Goal: Information Seeking & Learning: Learn about a topic

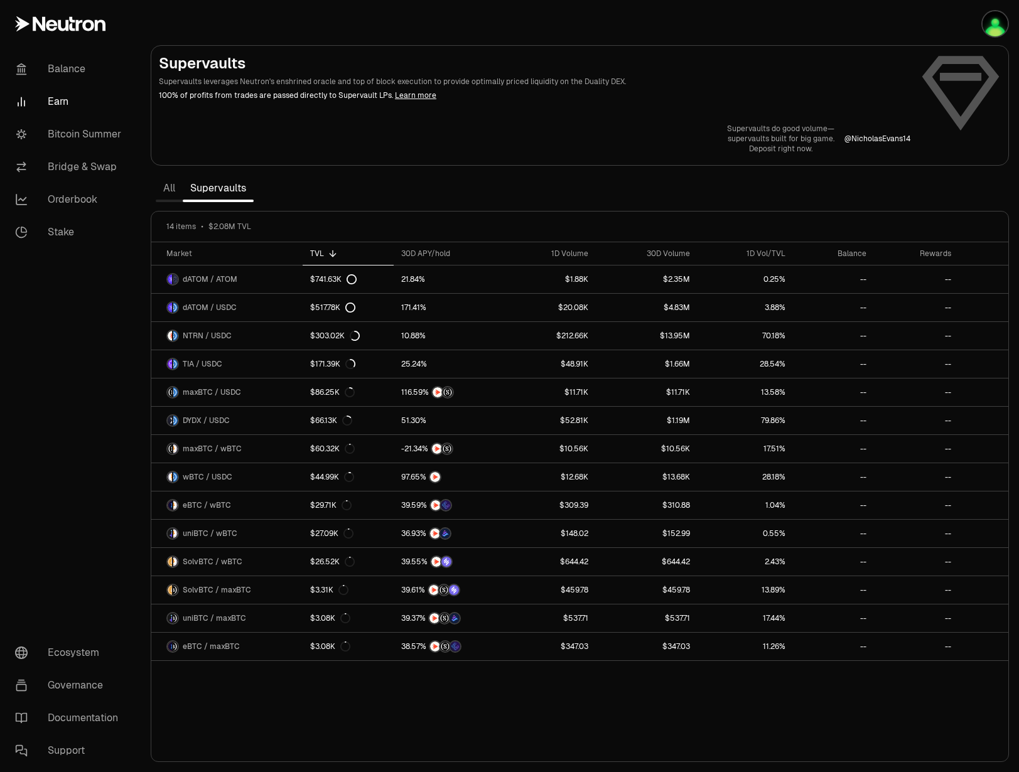
click at [170, 199] on link "All" at bounding box center [169, 188] width 27 height 25
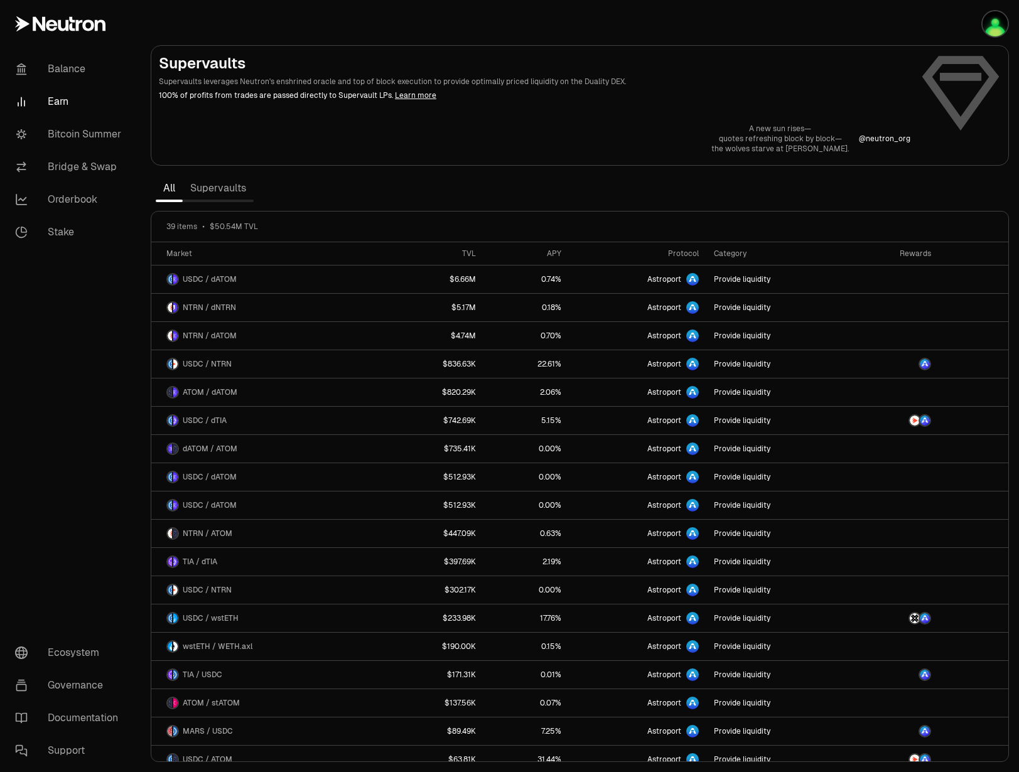
click at [205, 190] on link "Supervaults" at bounding box center [218, 188] width 71 height 25
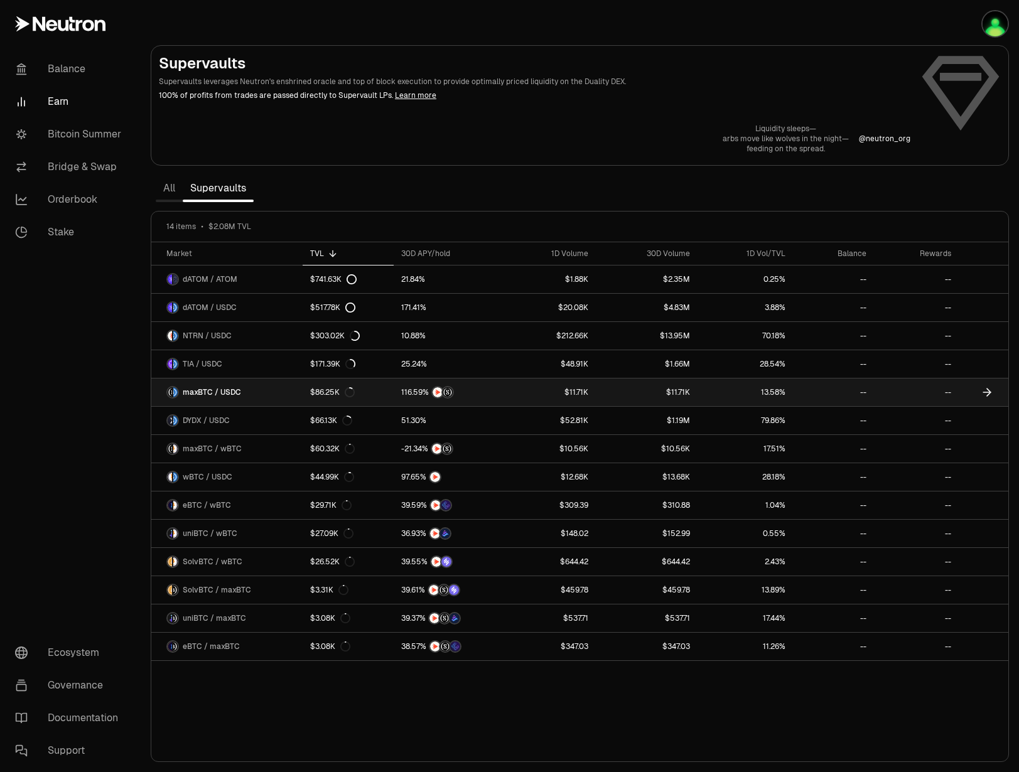
click at [234, 393] on span "maxBTC / USDC" at bounding box center [212, 392] width 58 height 10
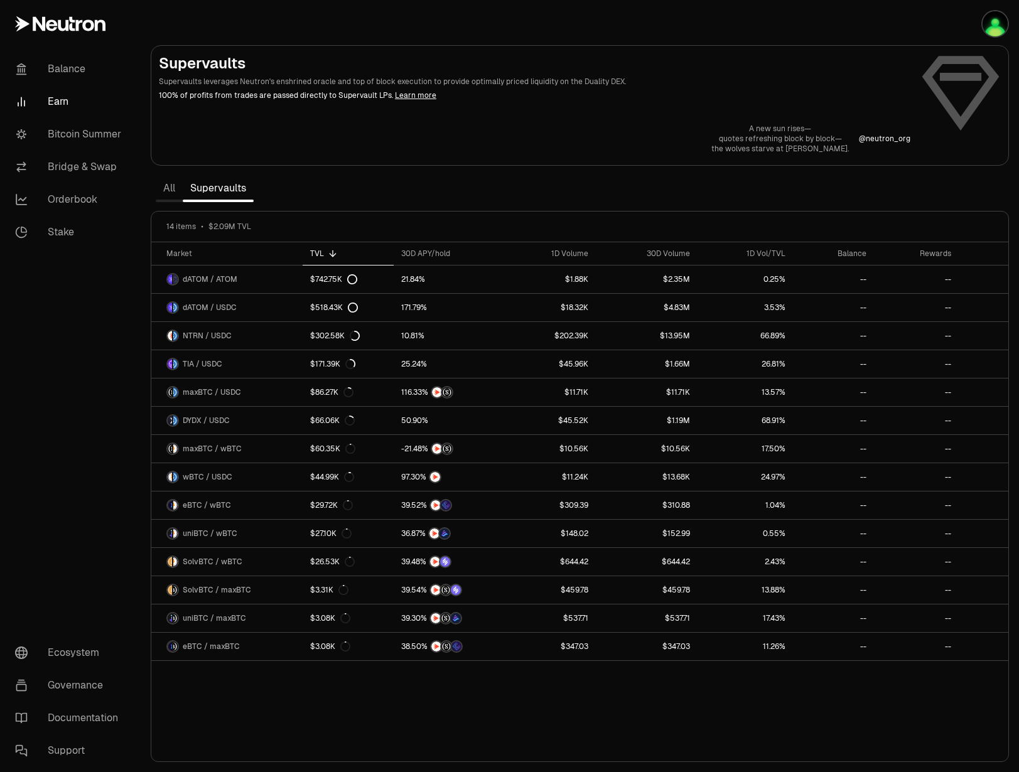
click at [254, 678] on div "Market TVL 30D APY/hold 1D Volume 30D Volume 1D Vol/TVL Balance Rewards dATOM /…" at bounding box center [579, 502] width 857 height 520
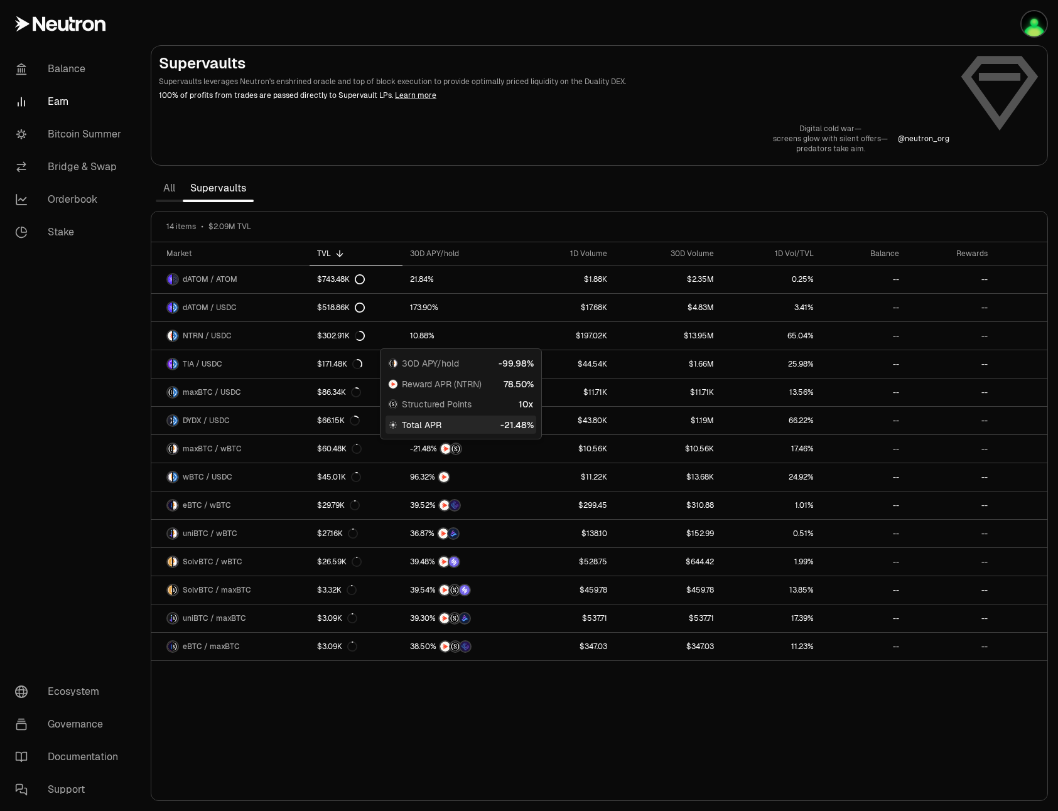
click at [837, 720] on div "Market TVL 30D APY/hold 1D Volume 30D Volume 1D Vol/TVL Balance Rewards dATOM /…" at bounding box center [599, 521] width 896 height 559
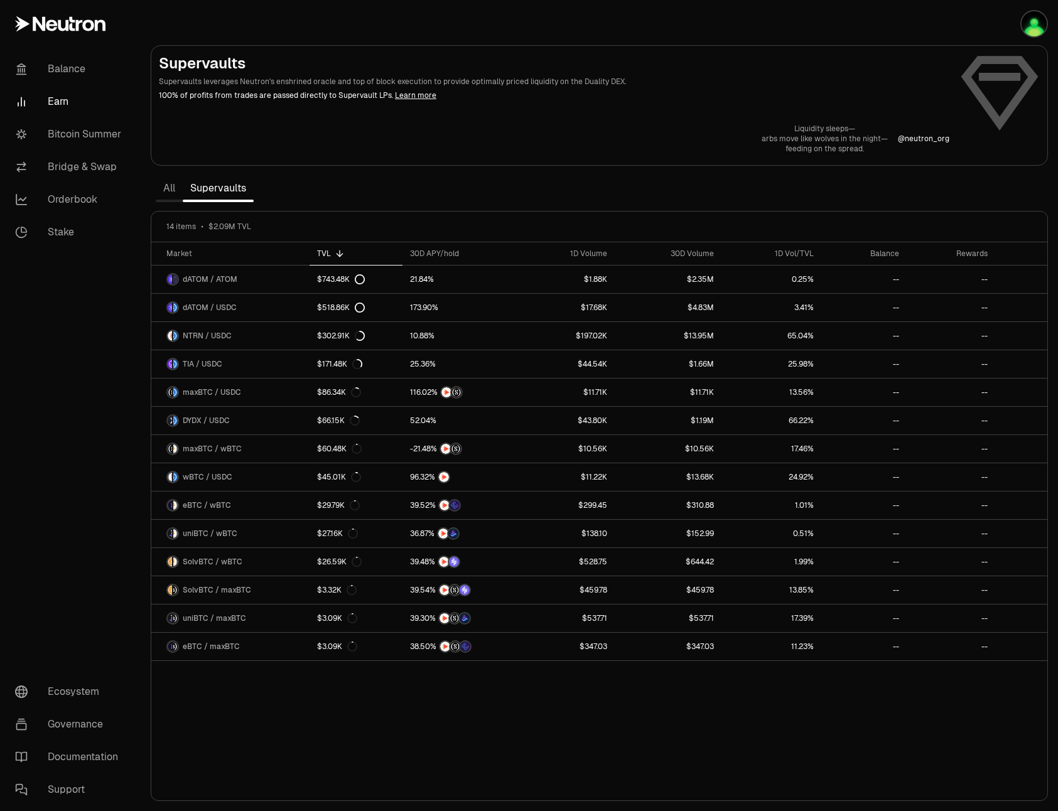
click at [160, 185] on link "All" at bounding box center [169, 188] width 27 height 25
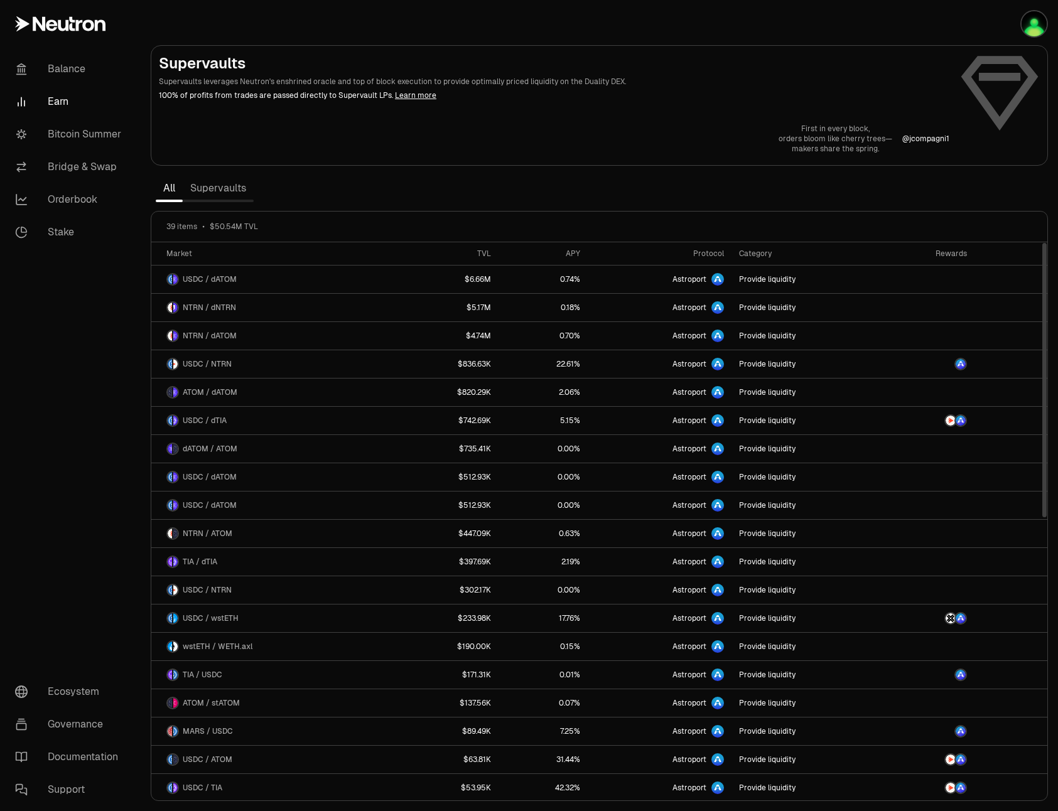
click at [212, 186] on link "Supervaults" at bounding box center [218, 188] width 71 height 25
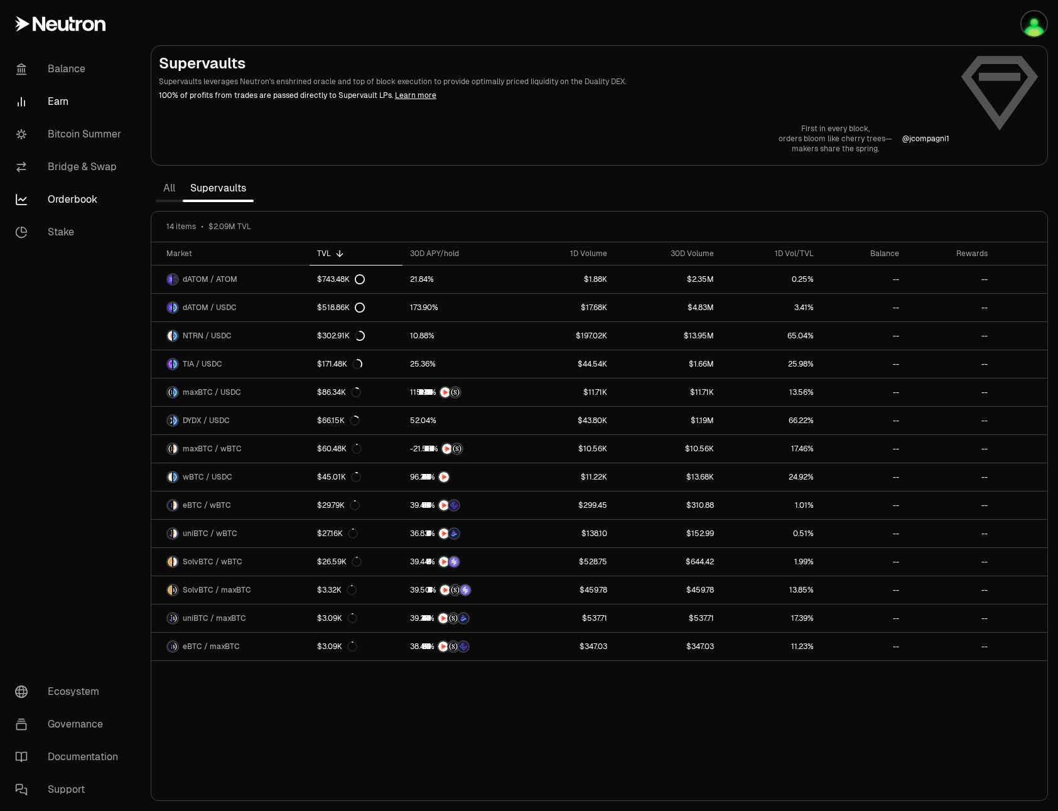
click at [85, 197] on link "Orderbook" at bounding box center [70, 199] width 131 height 33
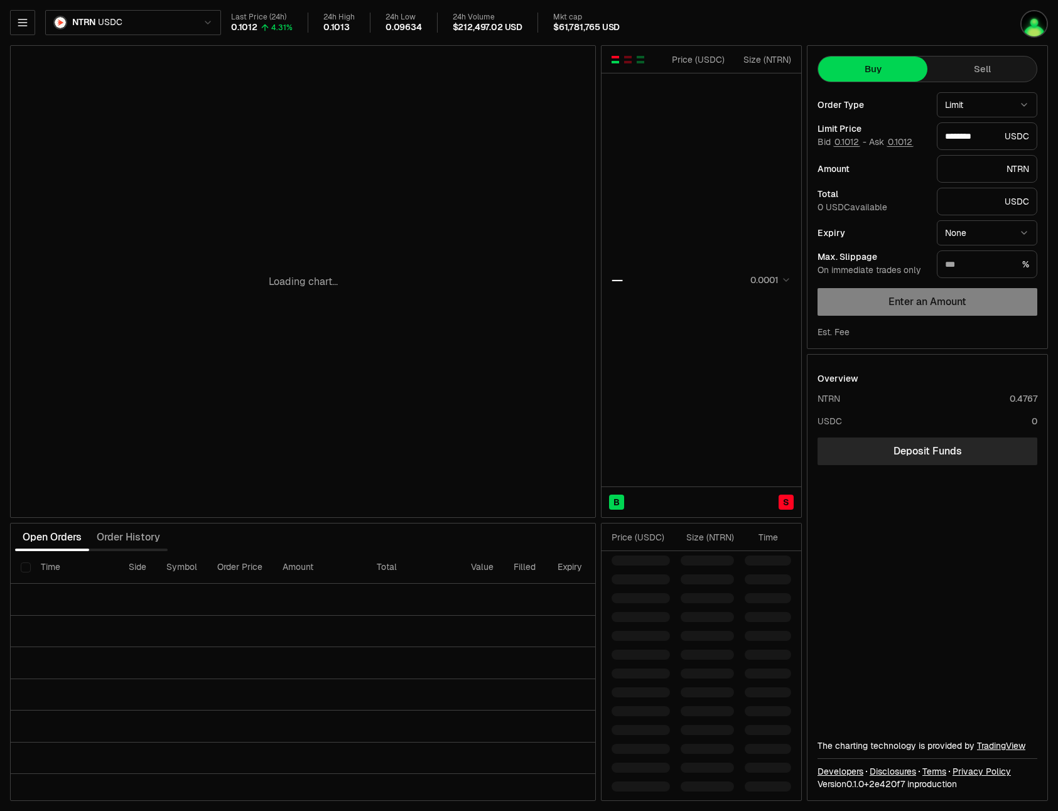
click at [216, 18] on html "Balance Earn Bitcoin Summer Bridge & Swap Orderbook Stake Ecosystem Governance …" at bounding box center [529, 405] width 1058 height 811
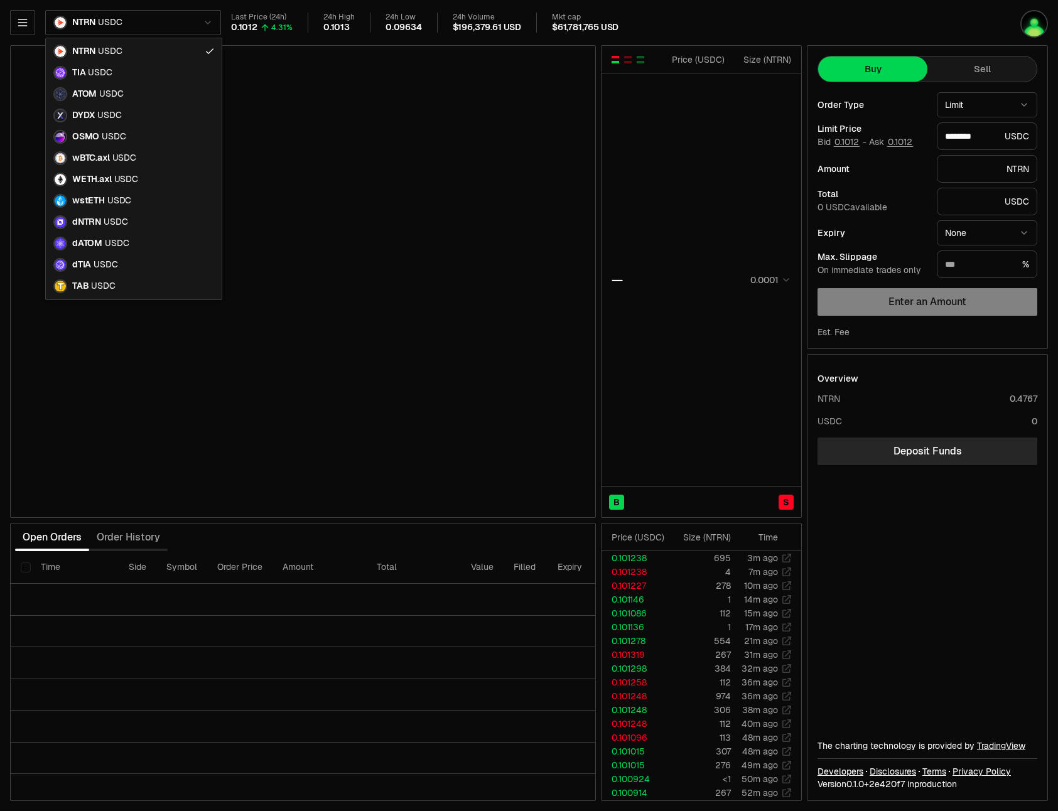
type input "********"
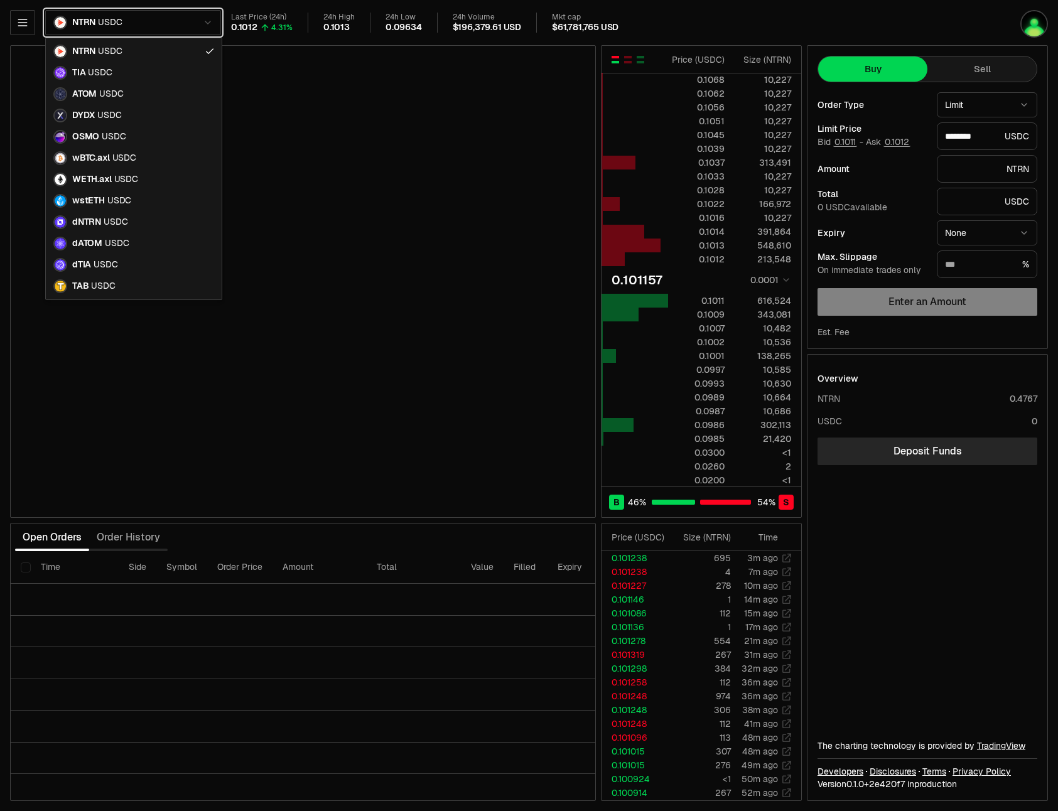
click at [60, 28] on html "Balance Earn Bitcoin Summer Bridge & Swap Orderbook Stake Ecosystem Governance …" at bounding box center [529, 405] width 1058 height 811
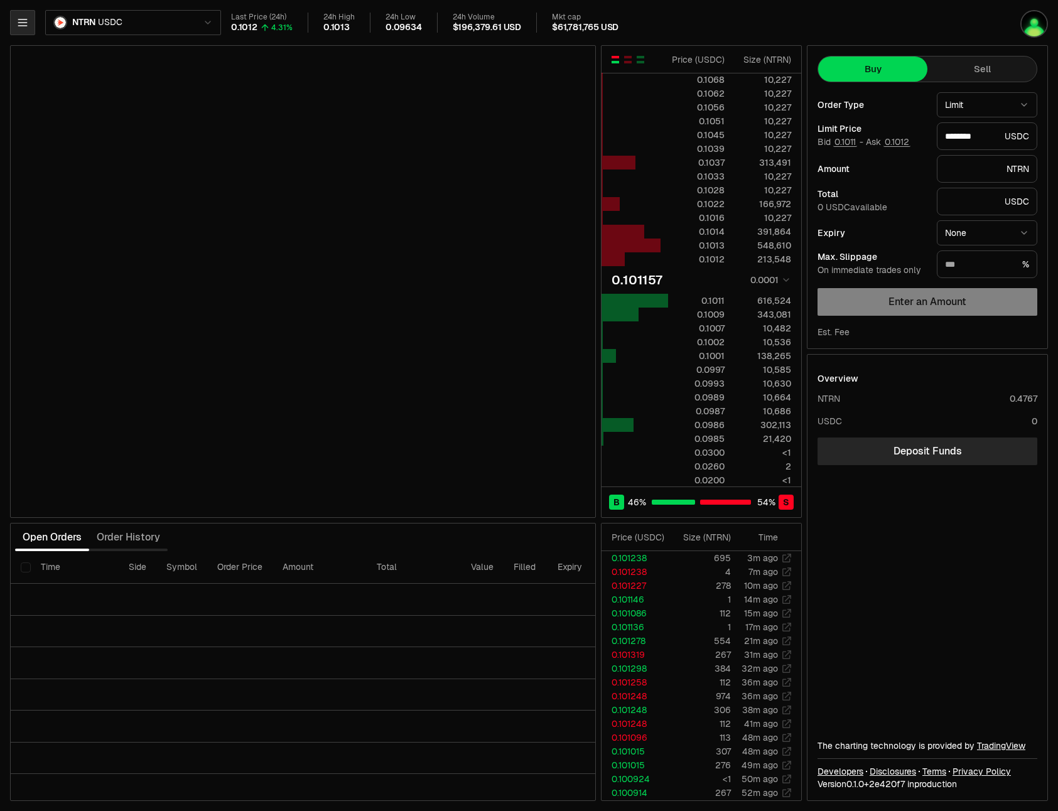
click at [16, 28] on icon "button" at bounding box center [22, 22] width 13 height 13
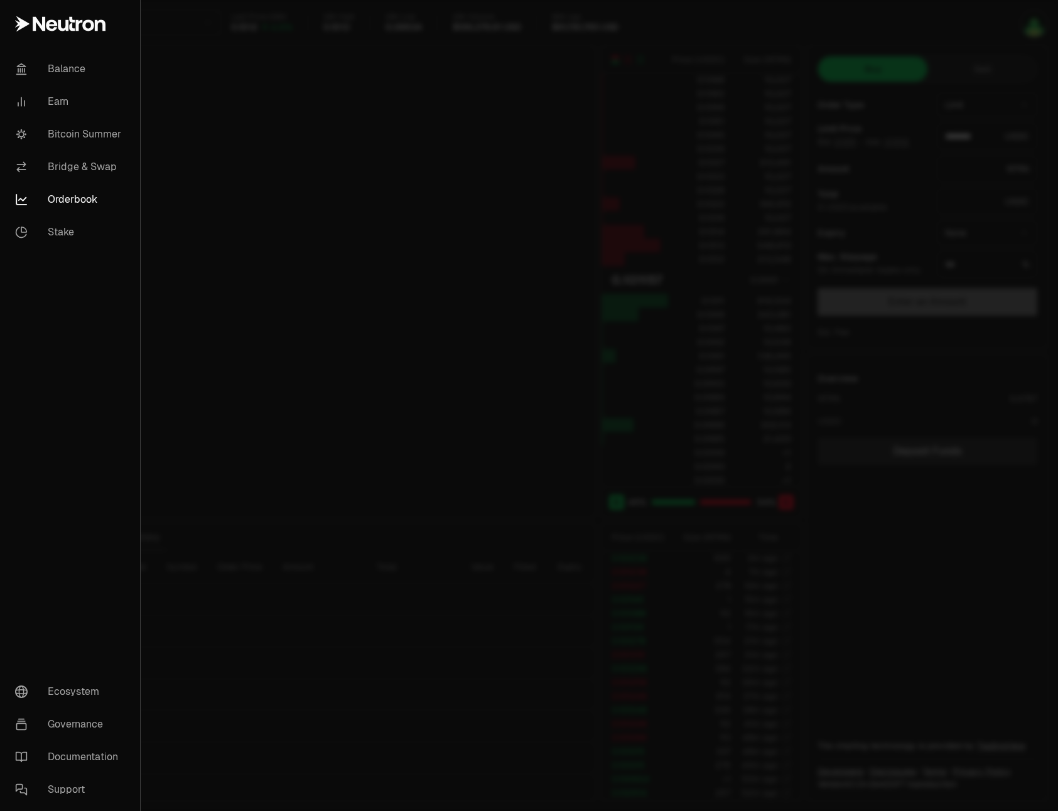
click at [198, 124] on div at bounding box center [529, 405] width 1058 height 811
